Goal: Check status: Check status

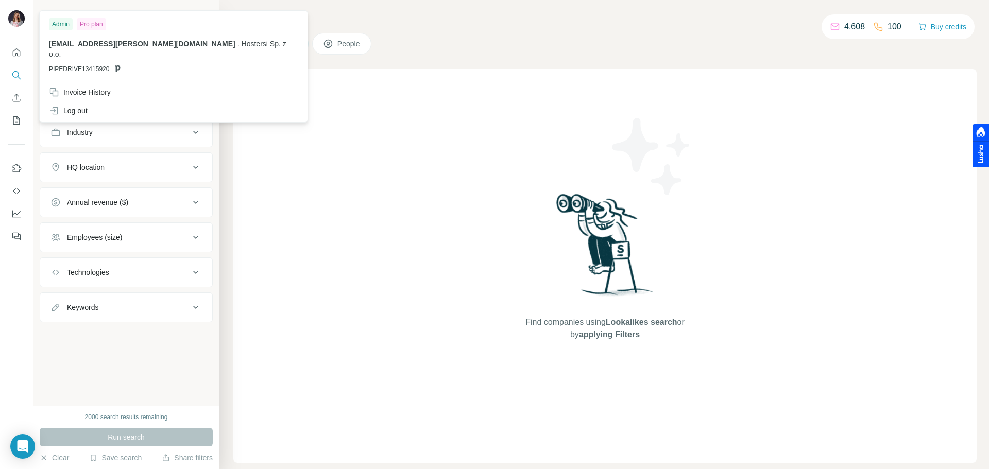
click at [19, 14] on img at bounding box center [16, 18] width 16 height 16
click at [105, 87] on div "Invoice History" at bounding box center [80, 92] width 62 height 10
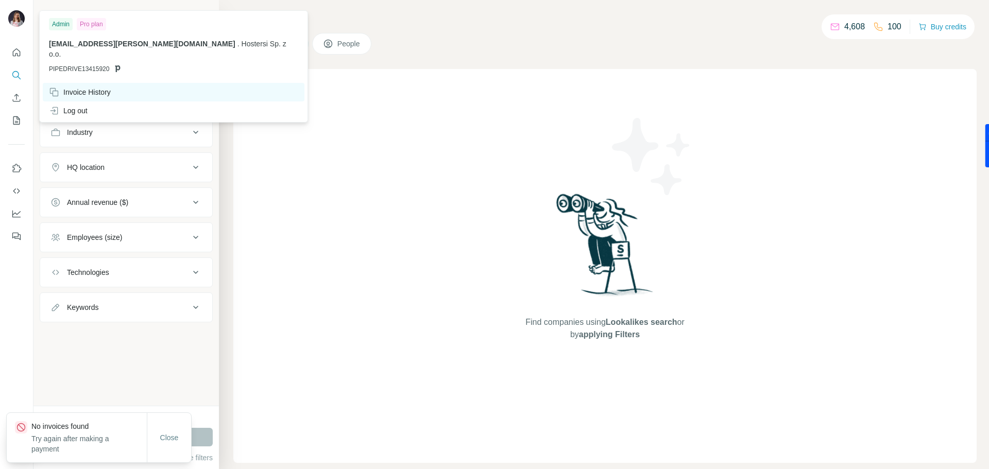
click at [105, 87] on div "Invoice History" at bounding box center [80, 92] width 62 height 10
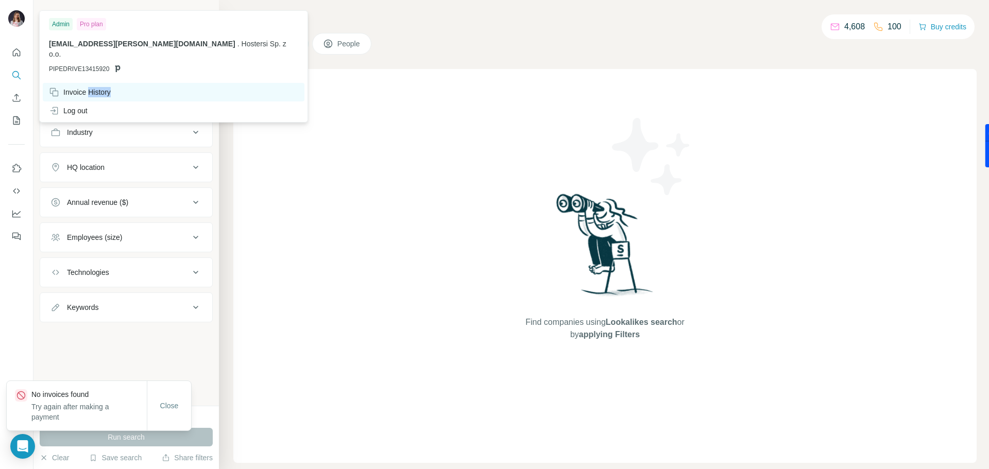
click at [105, 87] on div "Invoice History" at bounding box center [80, 92] width 62 height 10
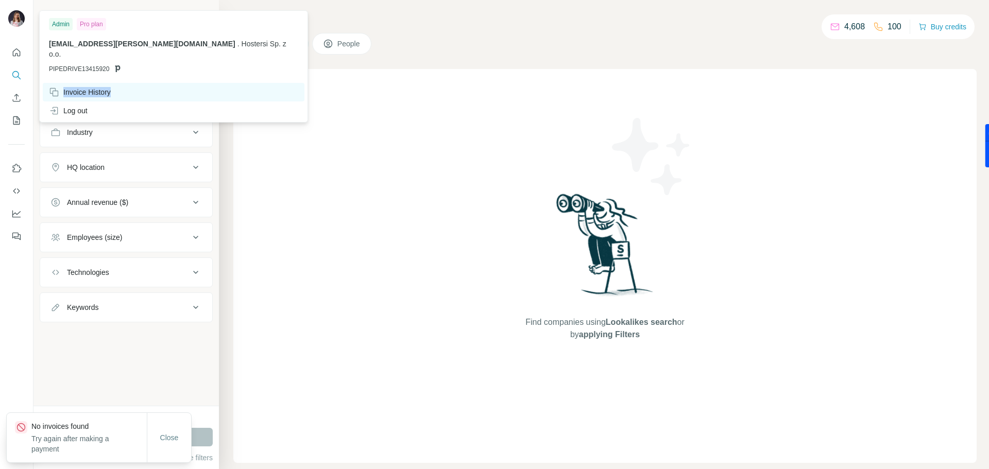
click at [105, 87] on div "Invoice History" at bounding box center [80, 92] width 62 height 10
click at [23, 16] on img at bounding box center [16, 18] width 16 height 16
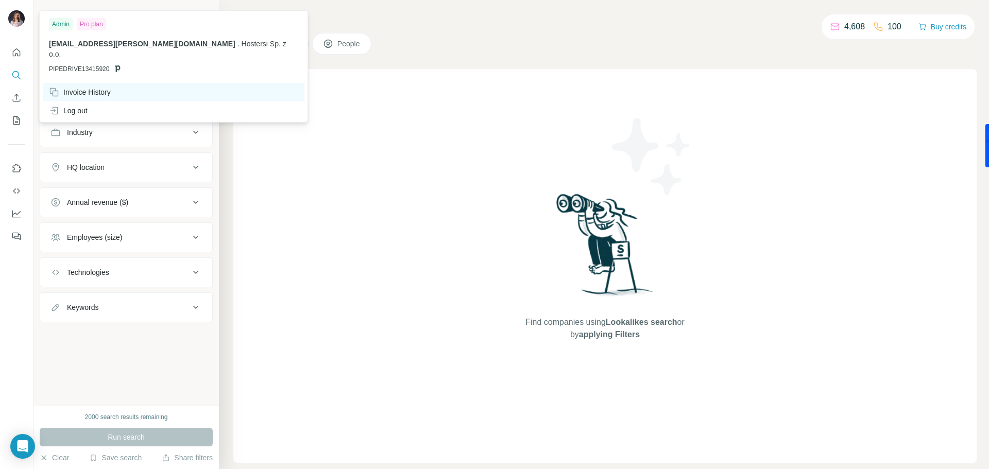
click at [83, 83] on div "Invoice History" at bounding box center [174, 92] width 262 height 19
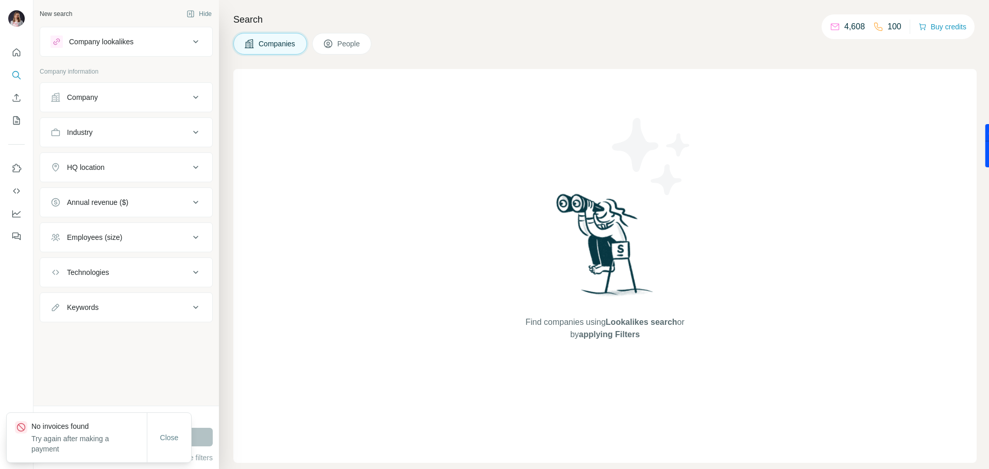
click at [22, 261] on div at bounding box center [16, 234] width 33 height 469
click at [158, 435] on button "Close" at bounding box center [169, 438] width 33 height 19
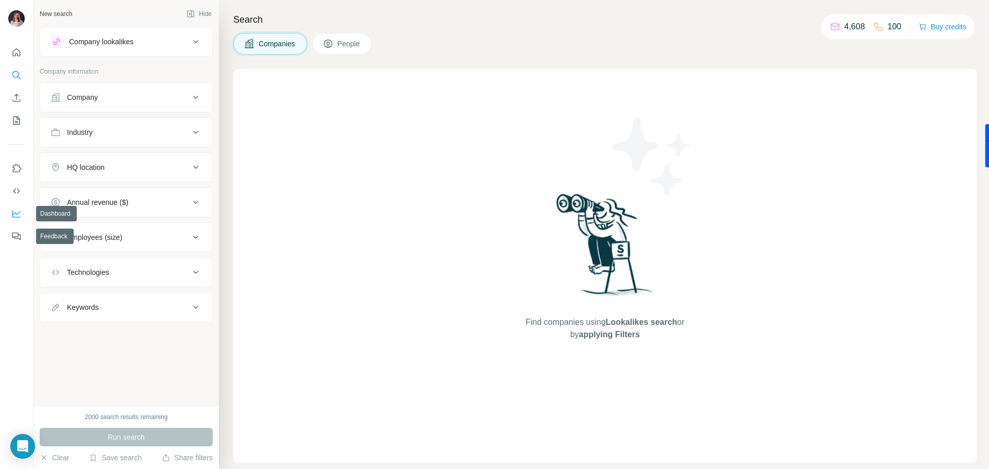
click at [18, 216] on icon "Dashboard" at bounding box center [16, 214] width 10 height 10
